Goal: Task Accomplishment & Management: Use online tool/utility

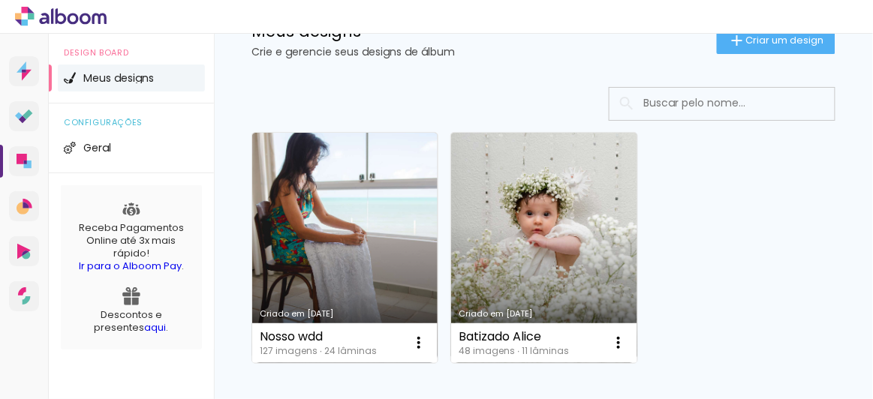
scroll to position [62, 0]
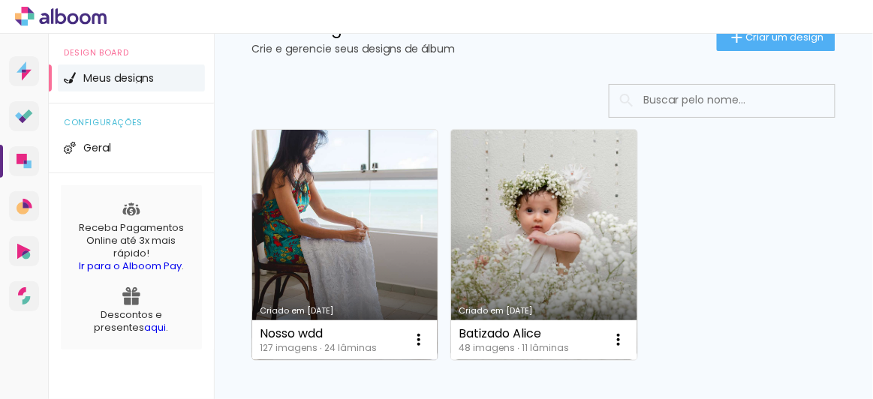
click at [342, 221] on link "Criado em [DATE]" at bounding box center [344, 245] width 185 height 230
